Goal: Complete application form

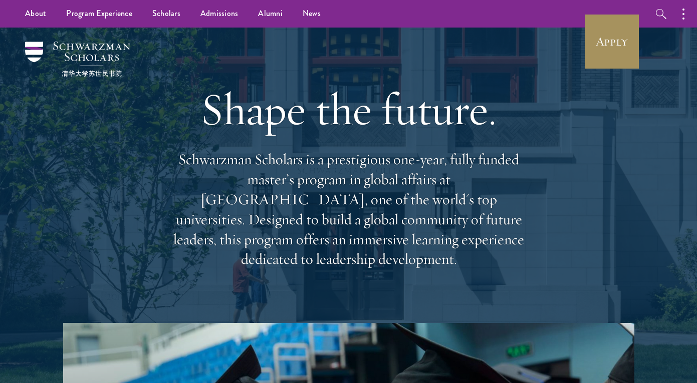
click at [628, 57] on link "Apply" at bounding box center [612, 42] width 56 height 56
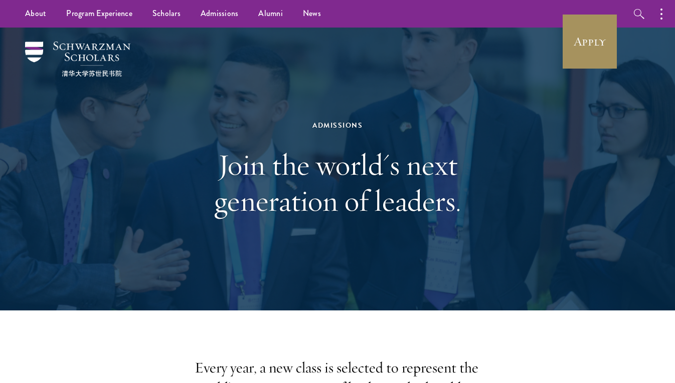
click at [587, 58] on link "Apply" at bounding box center [589, 42] width 56 height 56
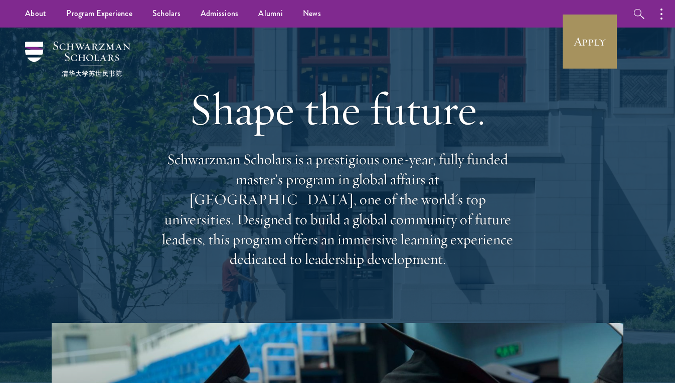
click at [584, 49] on link "Apply" at bounding box center [589, 42] width 56 height 56
click at [588, 41] on link "Apply" at bounding box center [589, 42] width 56 height 56
